Goal: Task Accomplishment & Management: Use online tool/utility

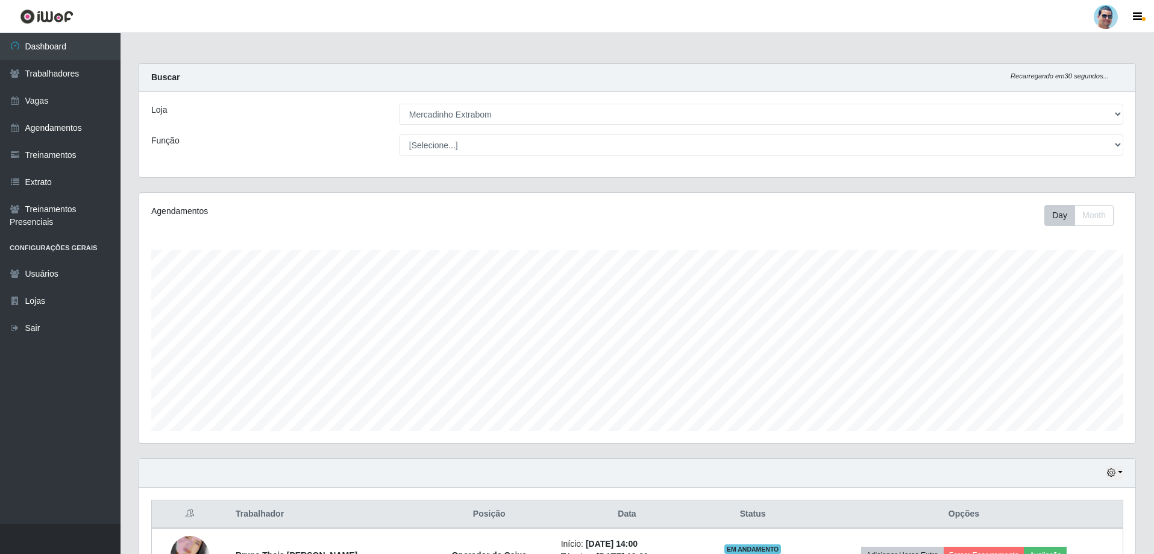
select select "175"
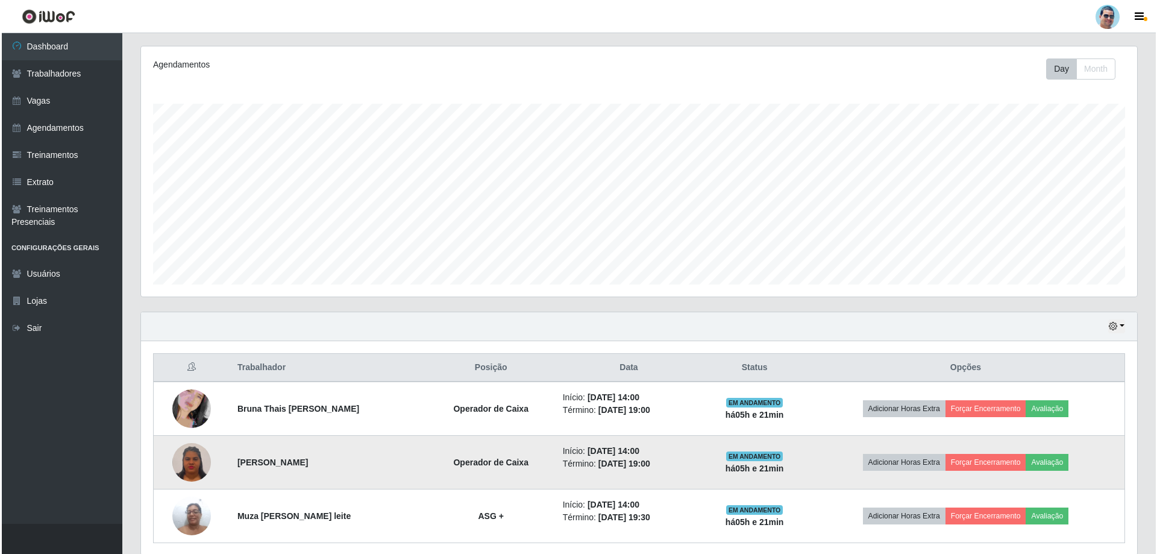
scroll to position [193, 0]
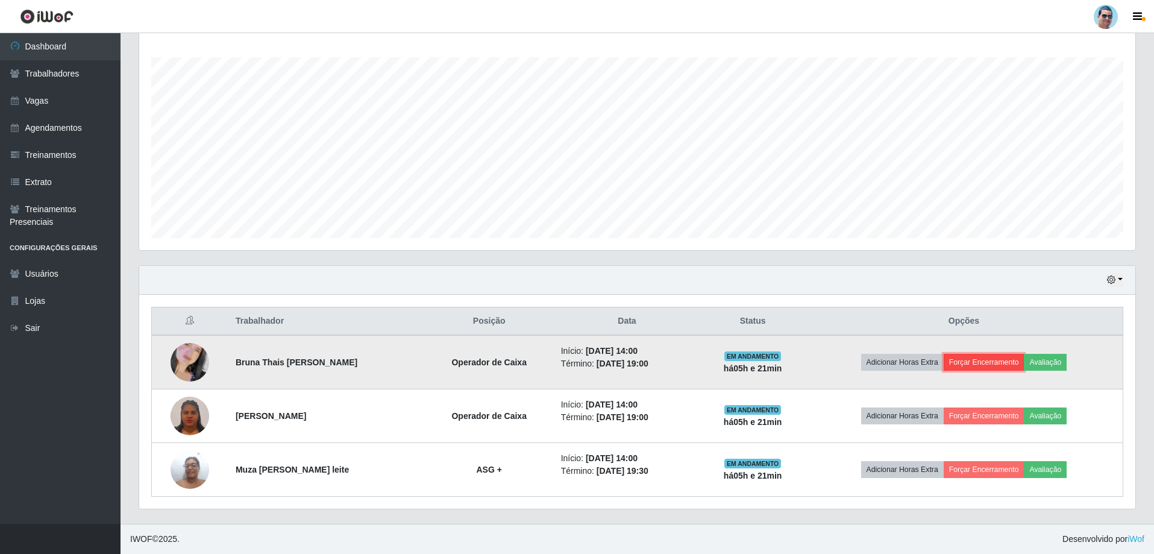
click at [980, 366] on button "Forçar Encerramento" at bounding box center [983, 362] width 81 height 17
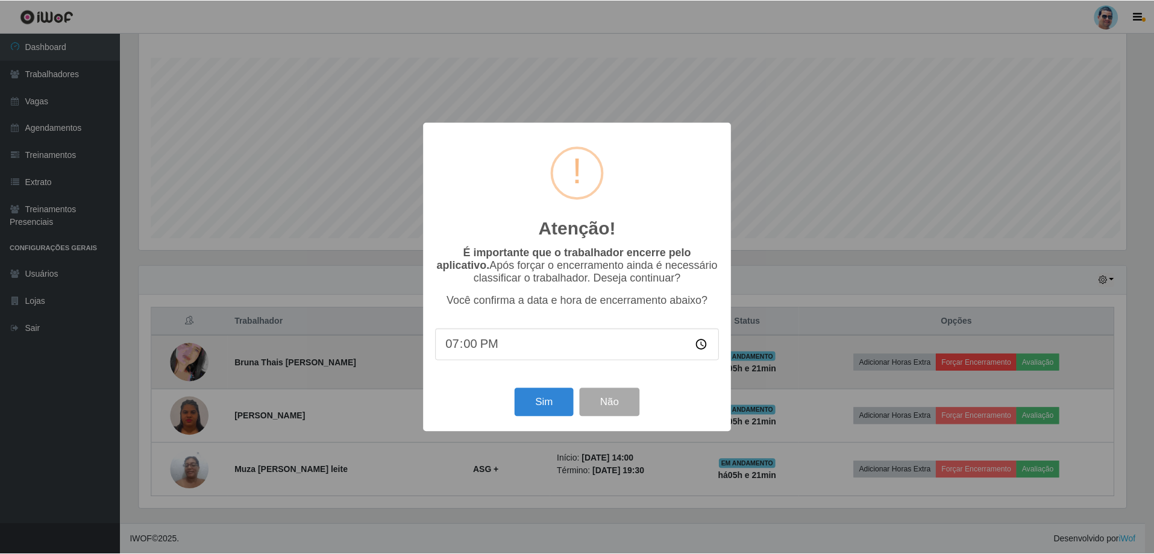
scroll to position [250, 990]
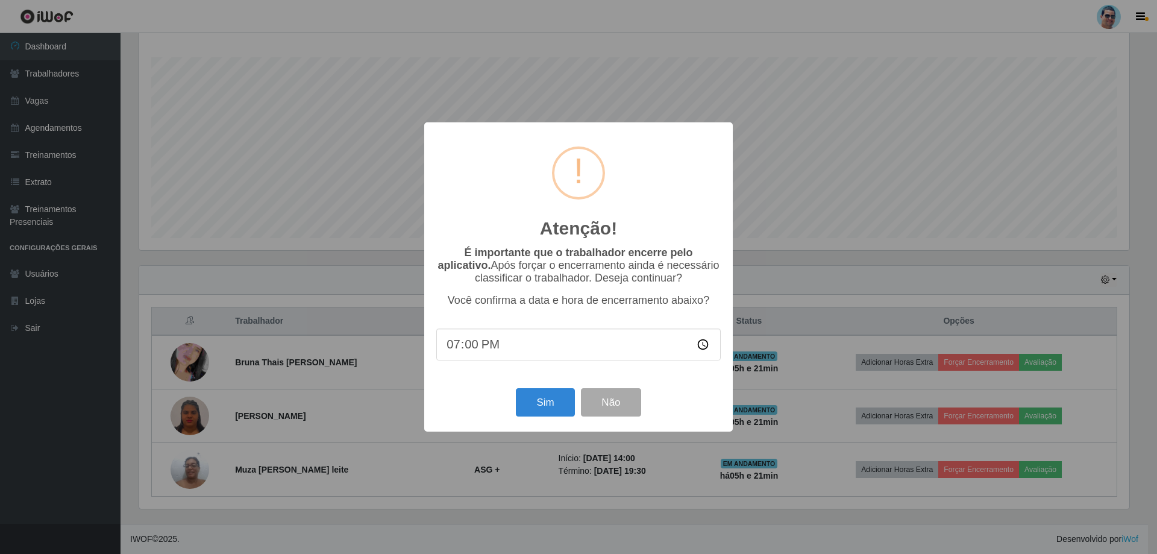
click at [466, 351] on input "19:00" at bounding box center [578, 344] width 284 height 32
type input "19:05"
click at [542, 403] on button "Sim" at bounding box center [545, 402] width 58 height 28
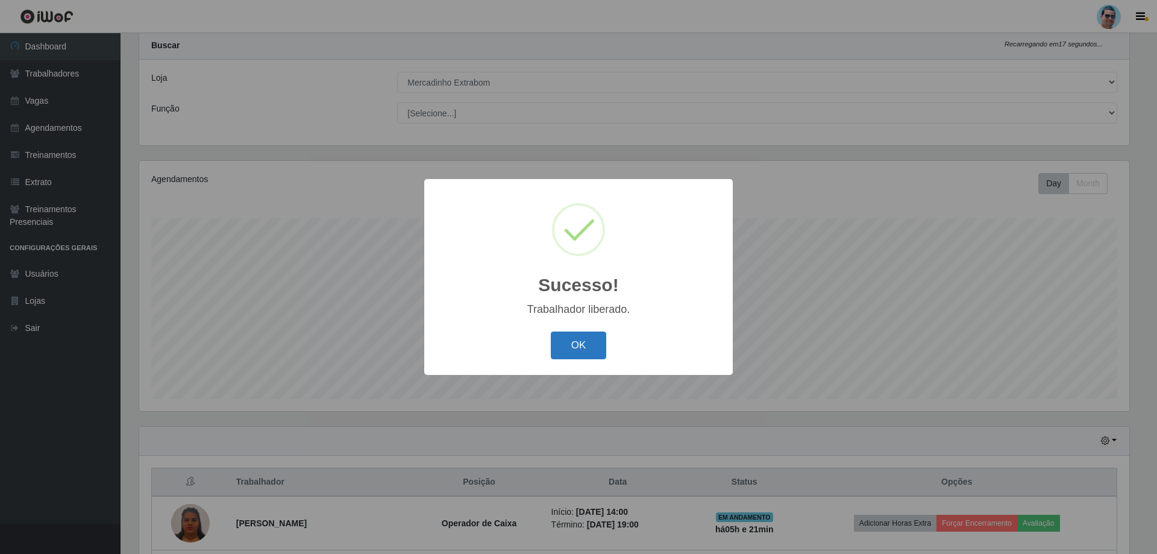
click at [603, 340] on button "OK" at bounding box center [579, 345] width 56 height 28
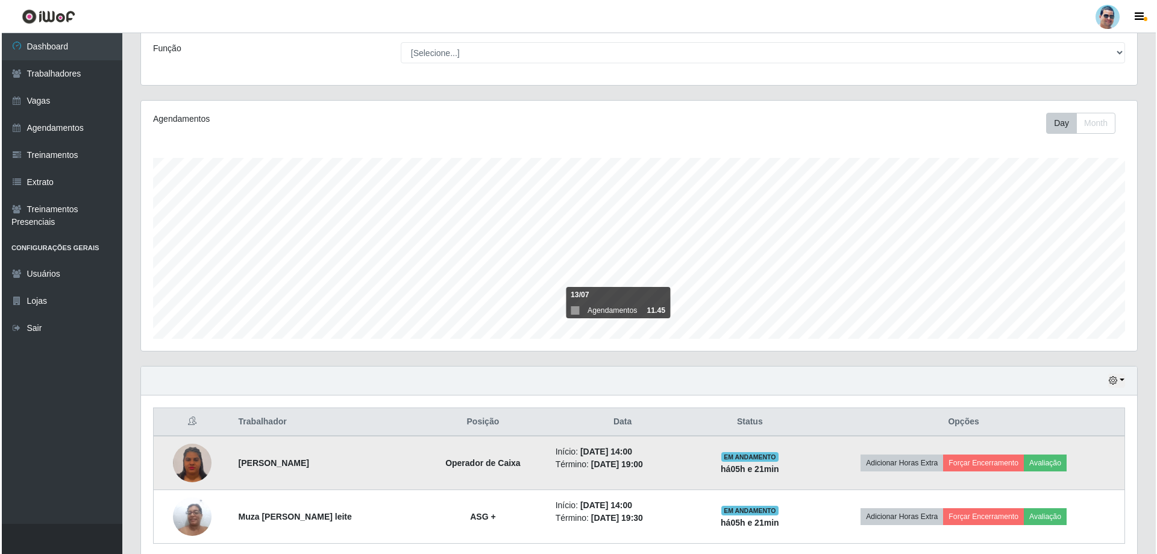
scroll to position [139, 0]
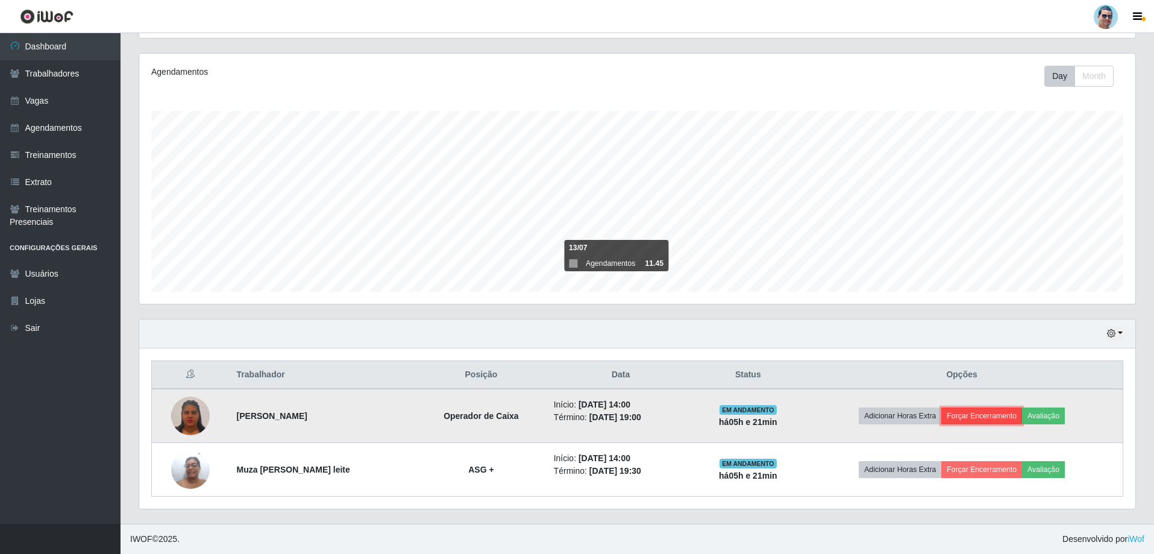
click at [961, 411] on button "Forçar Encerramento" at bounding box center [981, 415] width 81 height 17
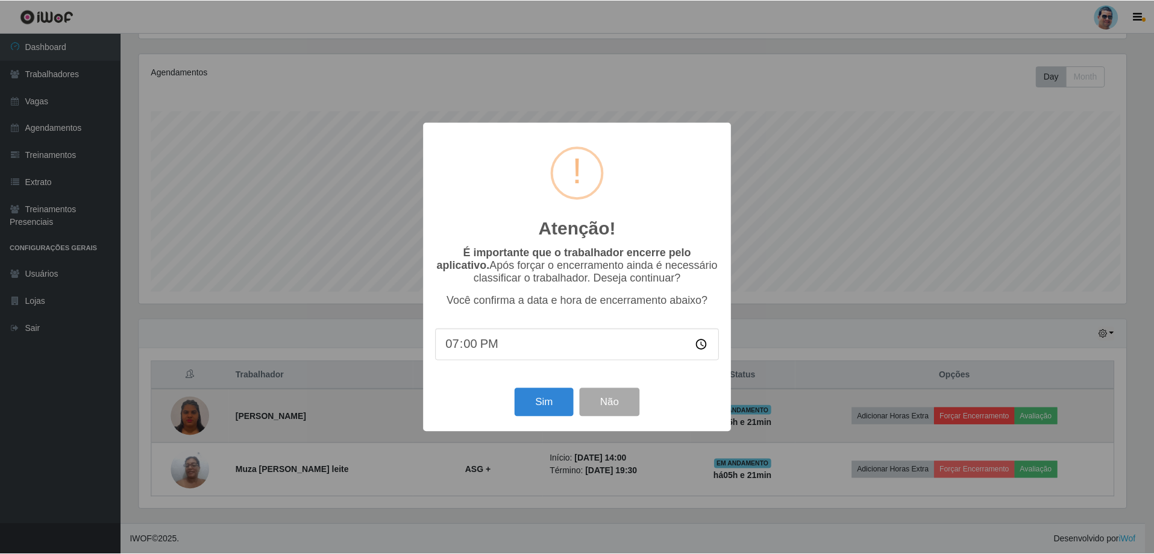
scroll to position [250, 990]
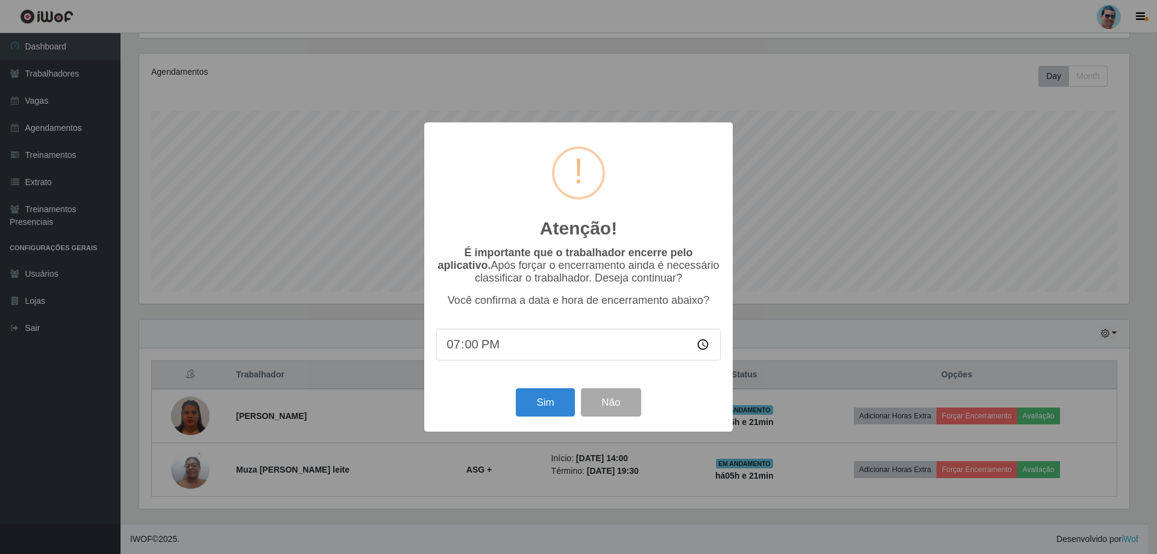
click at [472, 347] on input "19:00" at bounding box center [578, 344] width 284 height 32
type input "19:10"
click at [533, 419] on div "Sim Não" at bounding box center [578, 402] width 284 height 34
click at [533, 413] on button "Sim" at bounding box center [545, 402] width 58 height 28
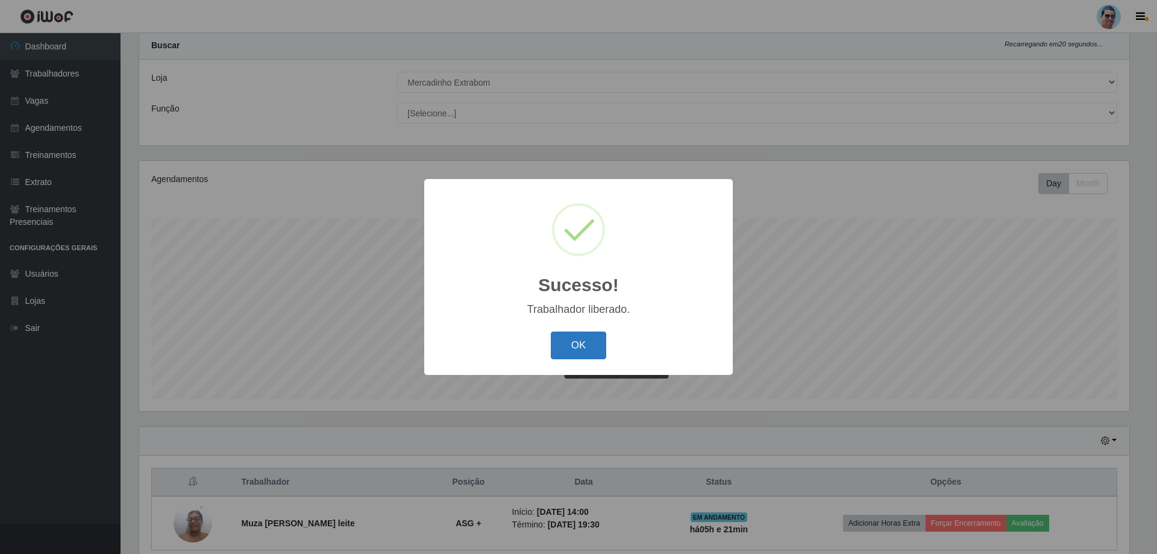
click at [595, 358] on button "OK" at bounding box center [579, 345] width 56 height 28
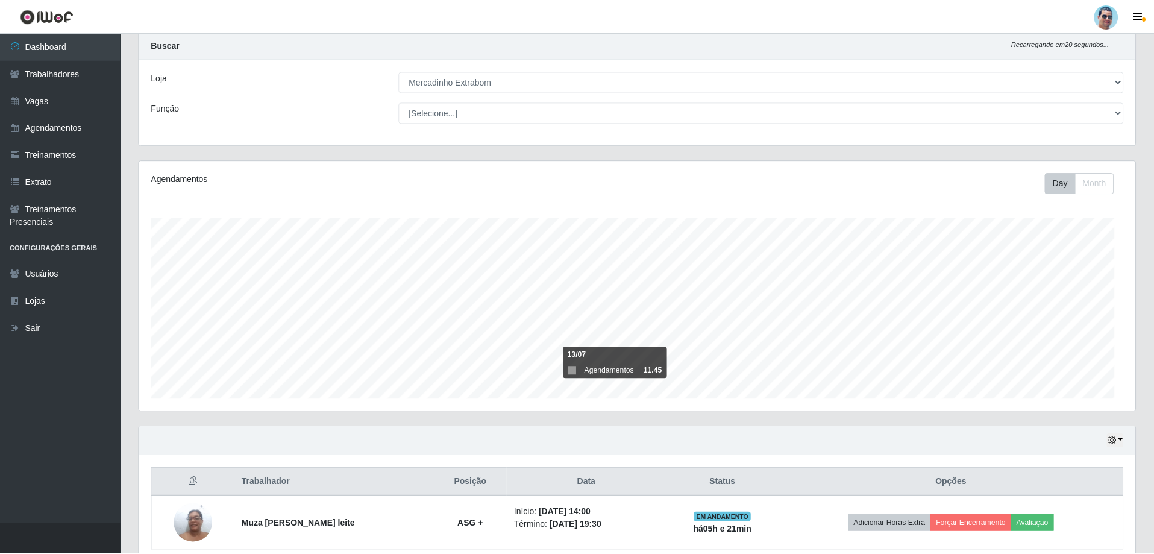
scroll to position [250, 996]
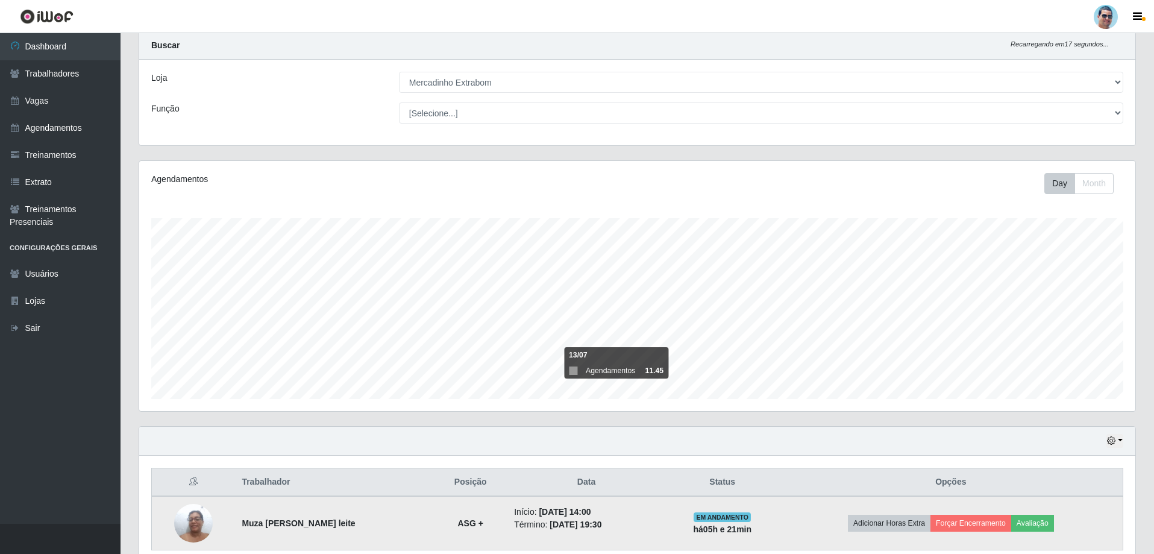
click at [953, 511] on td "Adicionar Horas Extra Forçar Encerramento Avaliação" at bounding box center [951, 523] width 344 height 54
click at [952, 516] on button "Forçar Encerramento" at bounding box center [970, 522] width 81 height 17
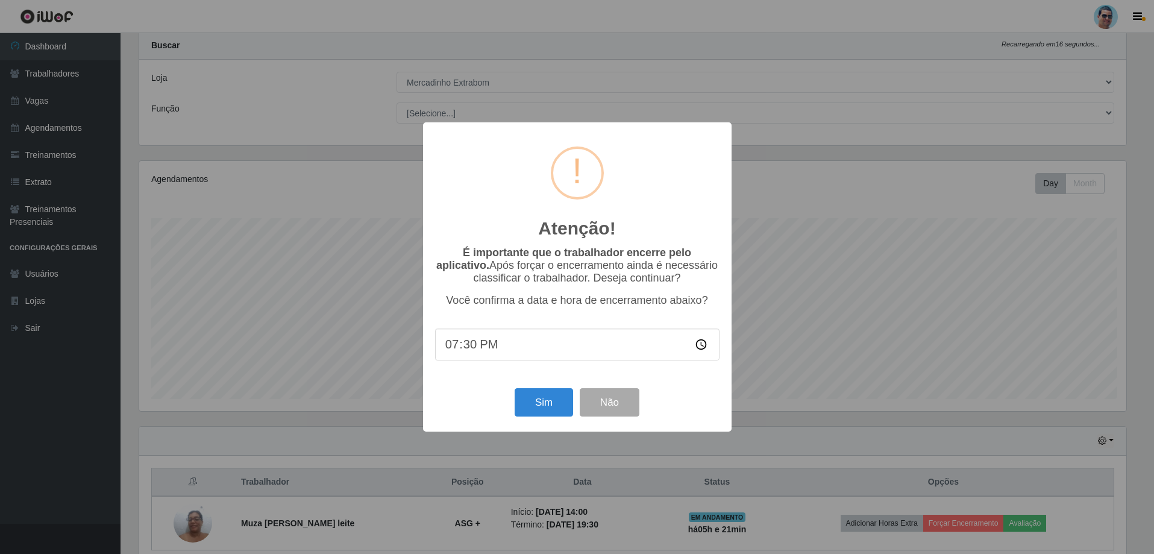
scroll to position [250, 990]
click at [550, 416] on button "Sim" at bounding box center [545, 402] width 58 height 28
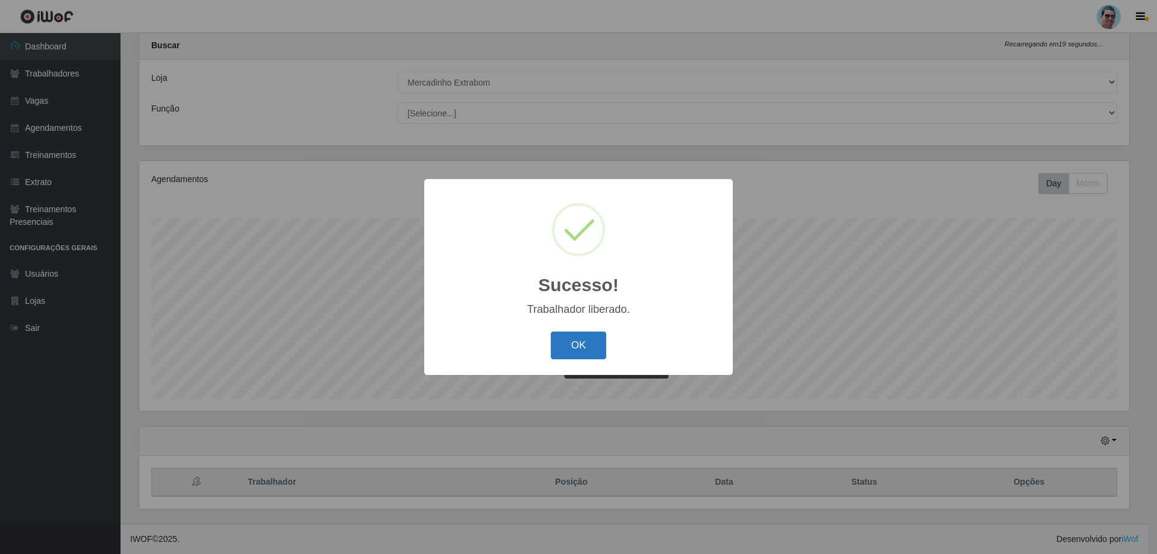
click at [594, 354] on button "OK" at bounding box center [579, 345] width 56 height 28
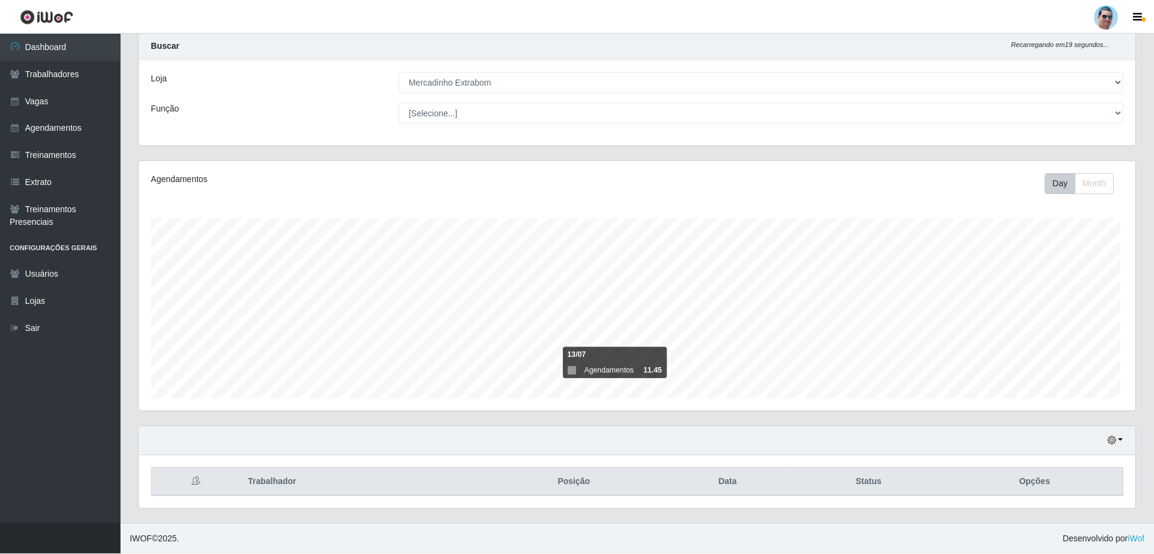
scroll to position [250, 996]
click at [1122, 442] on button "button" at bounding box center [1114, 441] width 17 height 14
click at [1069, 398] on button "1 Semana" at bounding box center [1074, 395] width 95 height 25
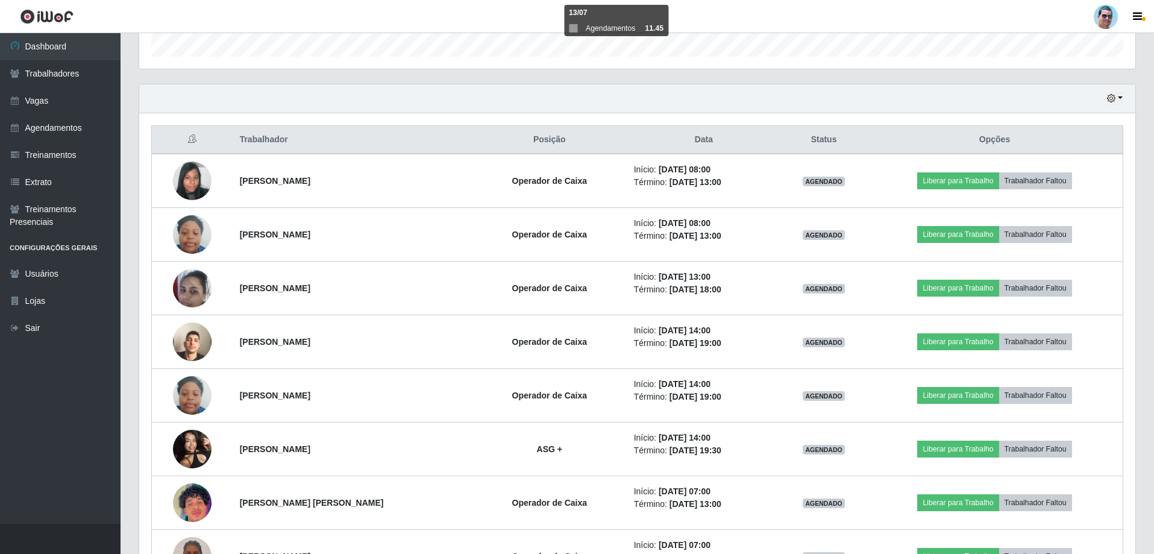
scroll to position [393, 0]
